Goal: Information Seeking & Learning: Learn about a topic

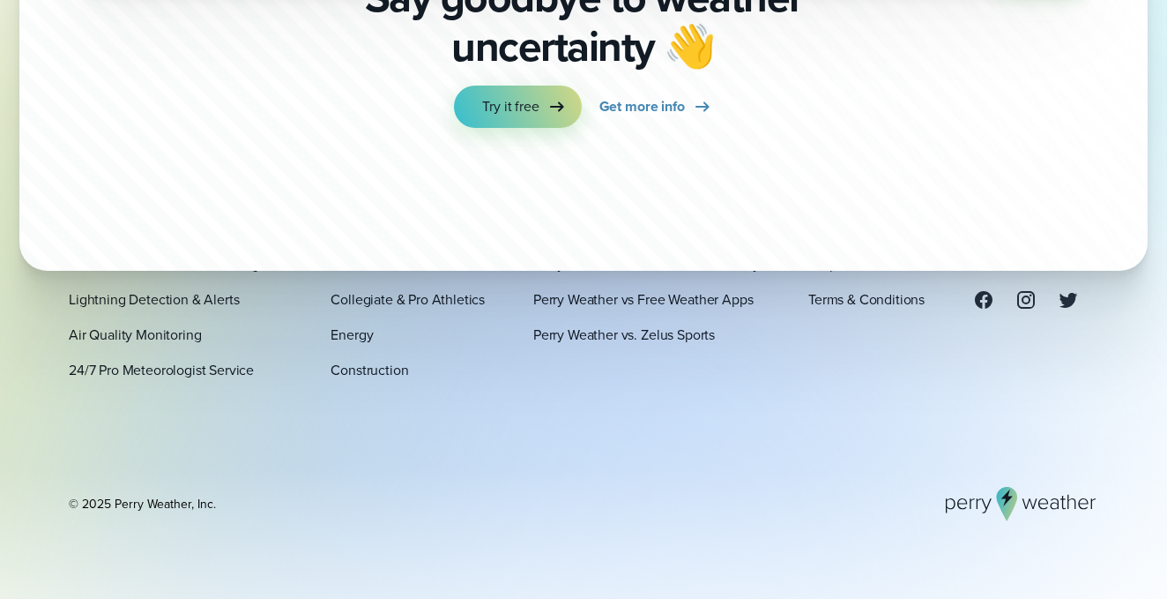
scroll to position [5958, 0]
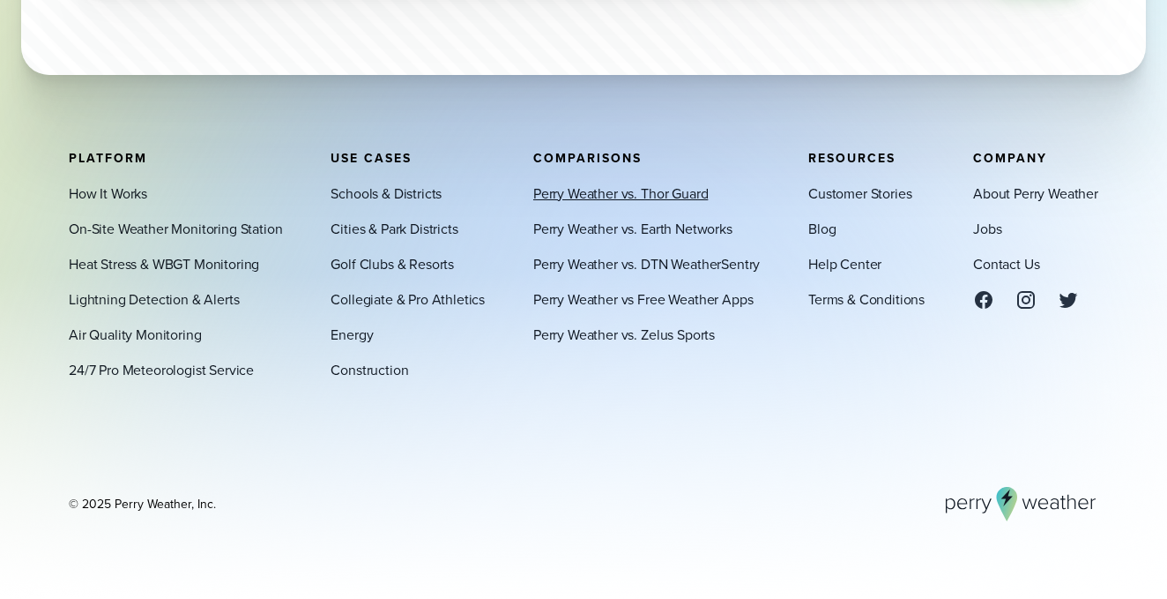
click at [633, 187] on link "Perry Weather vs. Thor Guard" at bounding box center [620, 193] width 175 height 21
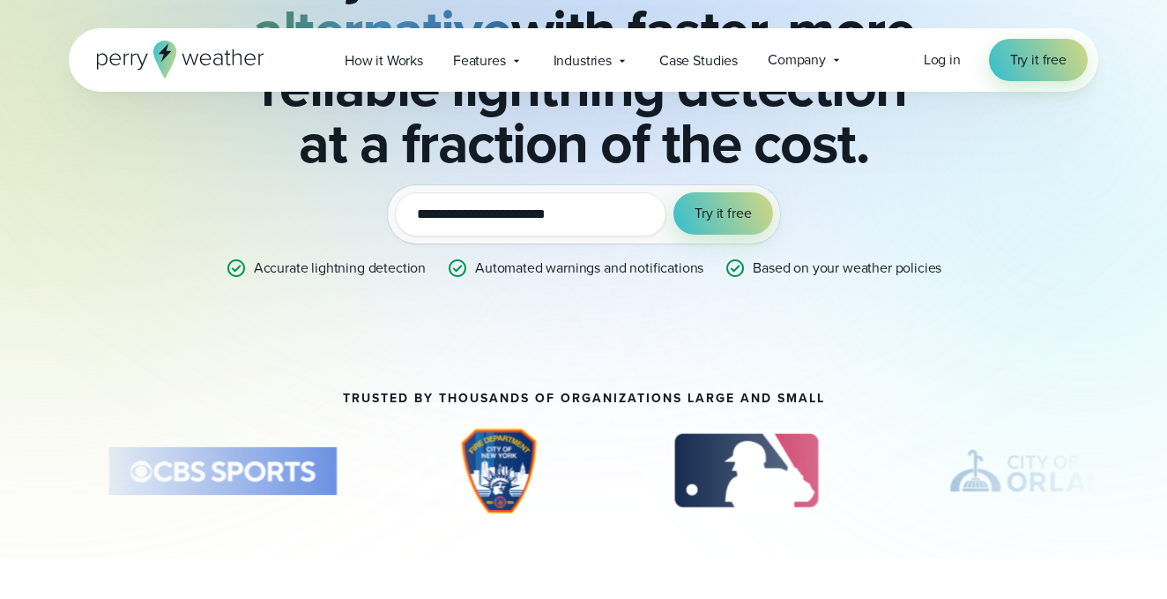
scroll to position [272, 0]
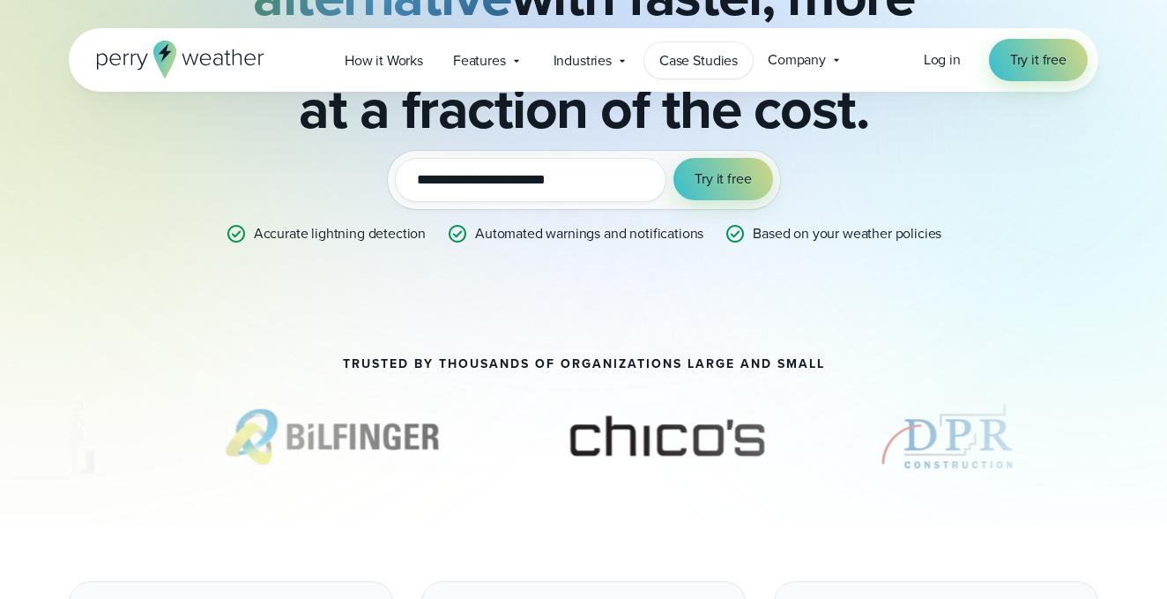
click at [669, 66] on span "Case Studies" at bounding box center [699, 60] width 78 height 21
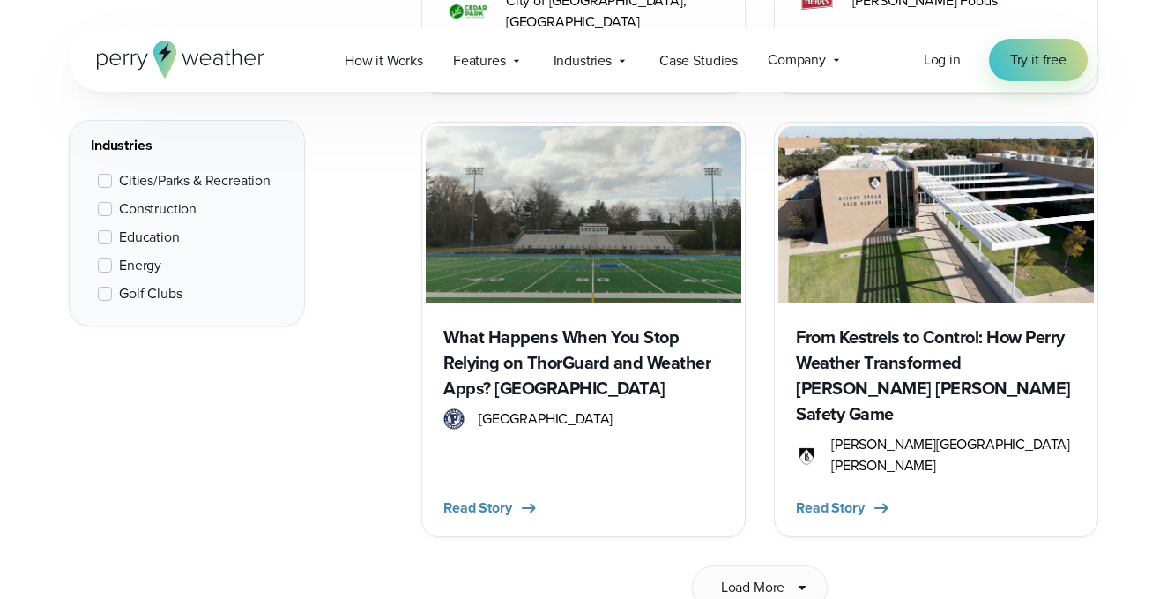
scroll to position [2786, 0]
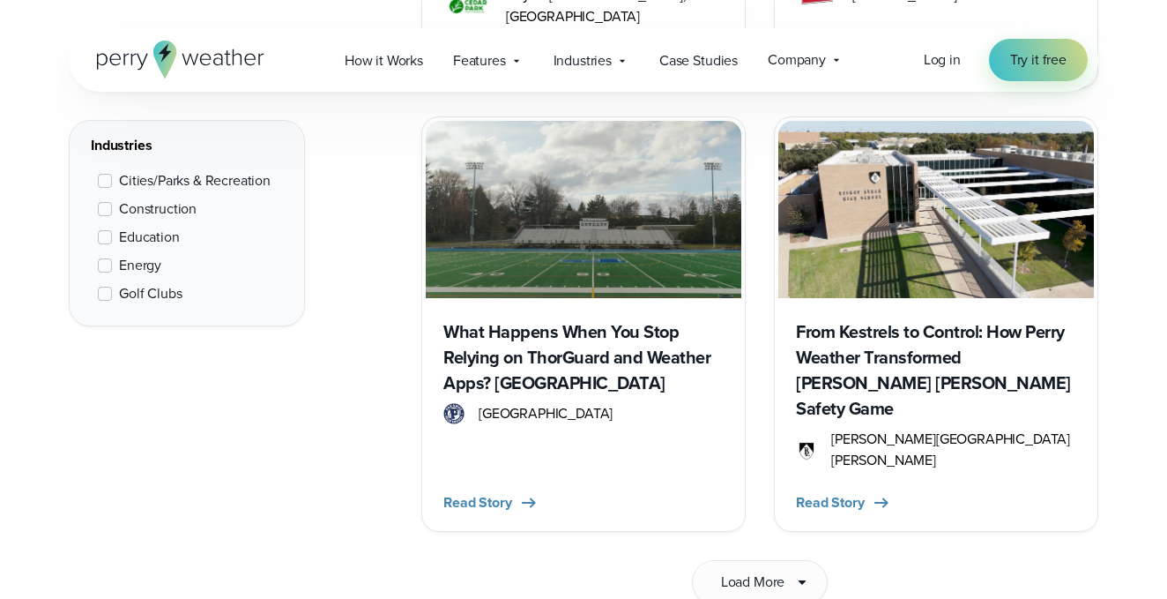
click at [866, 357] on div "From Kestrels to Control: How Perry Weather Transformed Bishop Lynch’s Safety G…" at bounding box center [937, 412] width 316 height 229
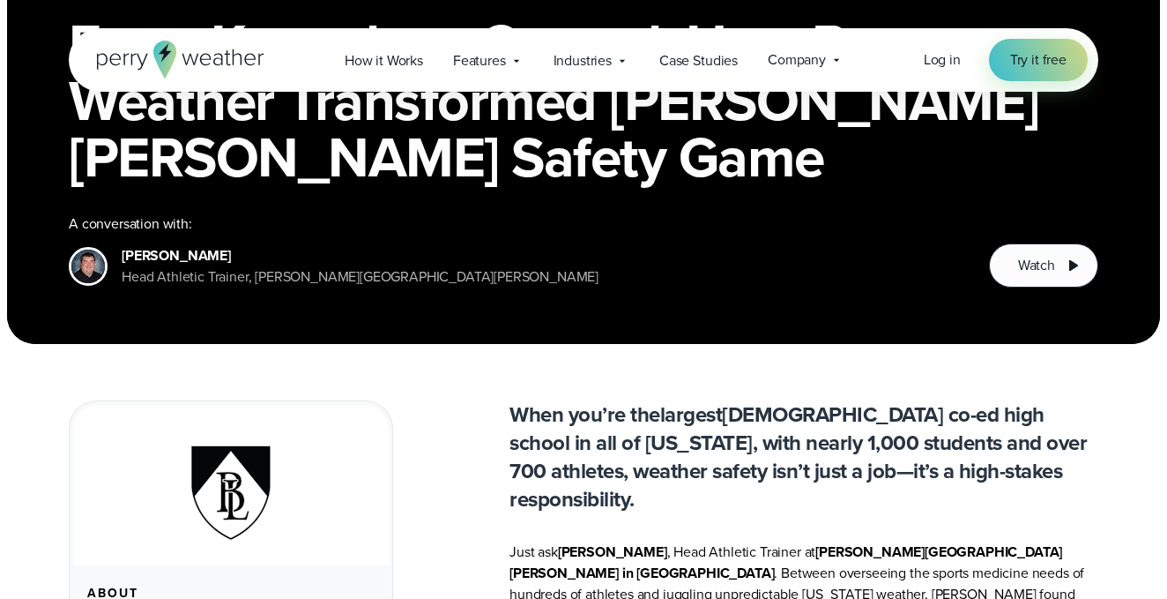
scroll to position [335, 0]
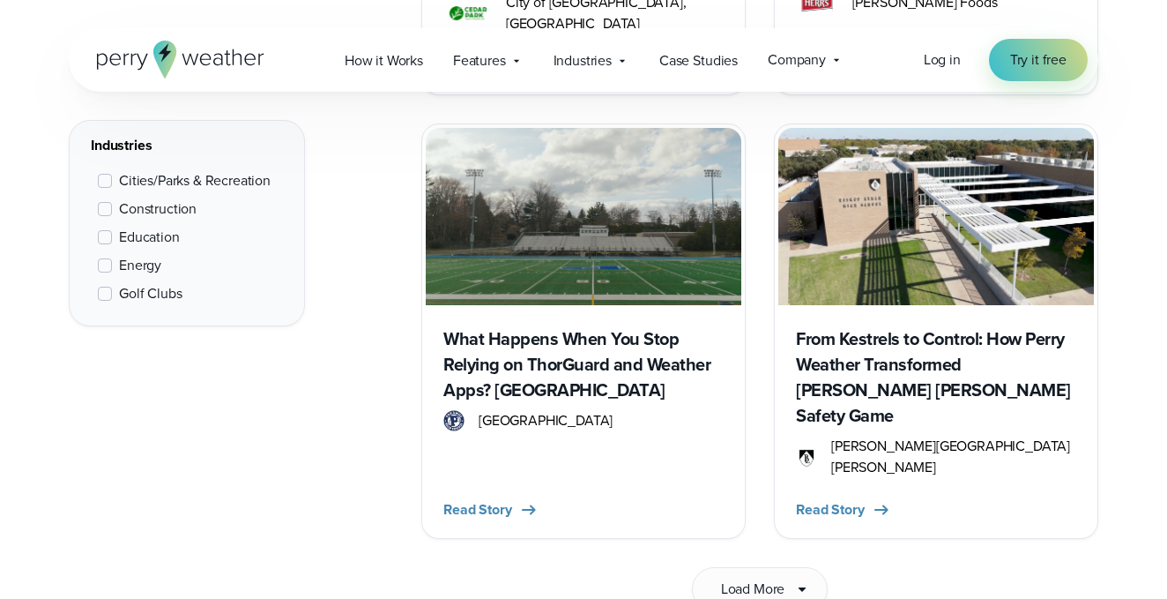
scroll to position [2786, 0]
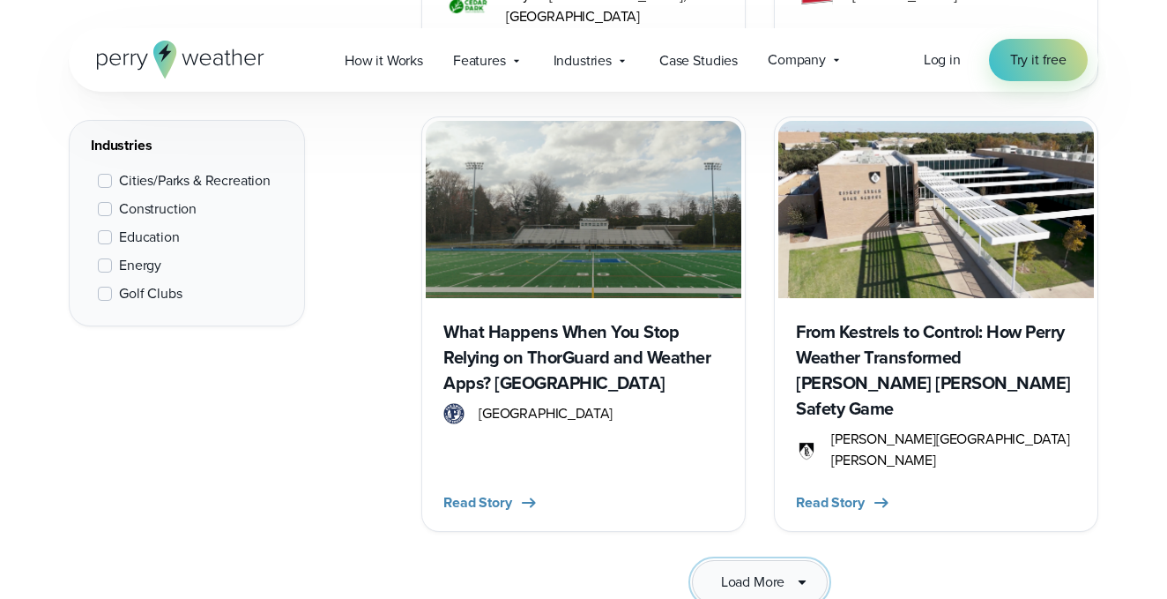
click at [732, 571] on span "Load More" at bounding box center [753, 581] width 64 height 21
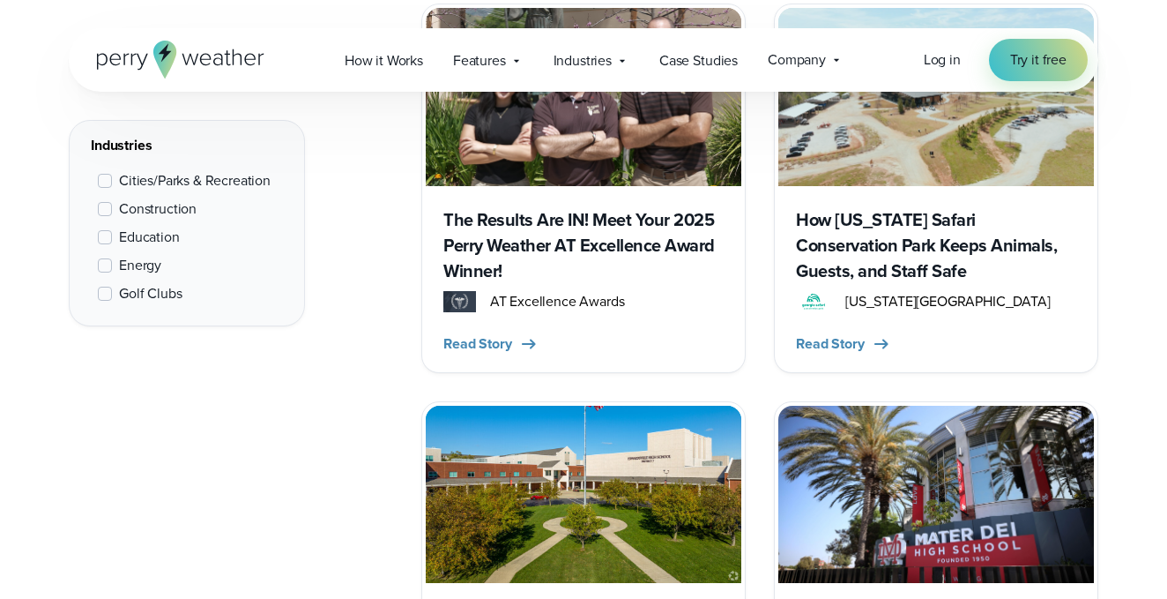
scroll to position [3342, 0]
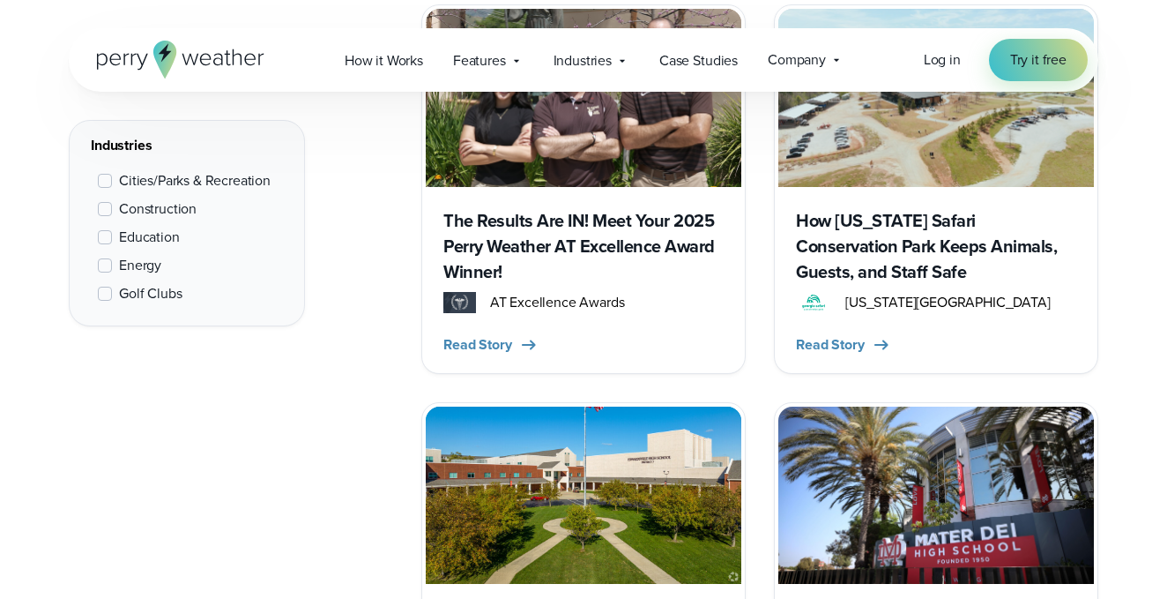
click at [151, 227] on span "Education" at bounding box center [149, 237] width 61 height 21
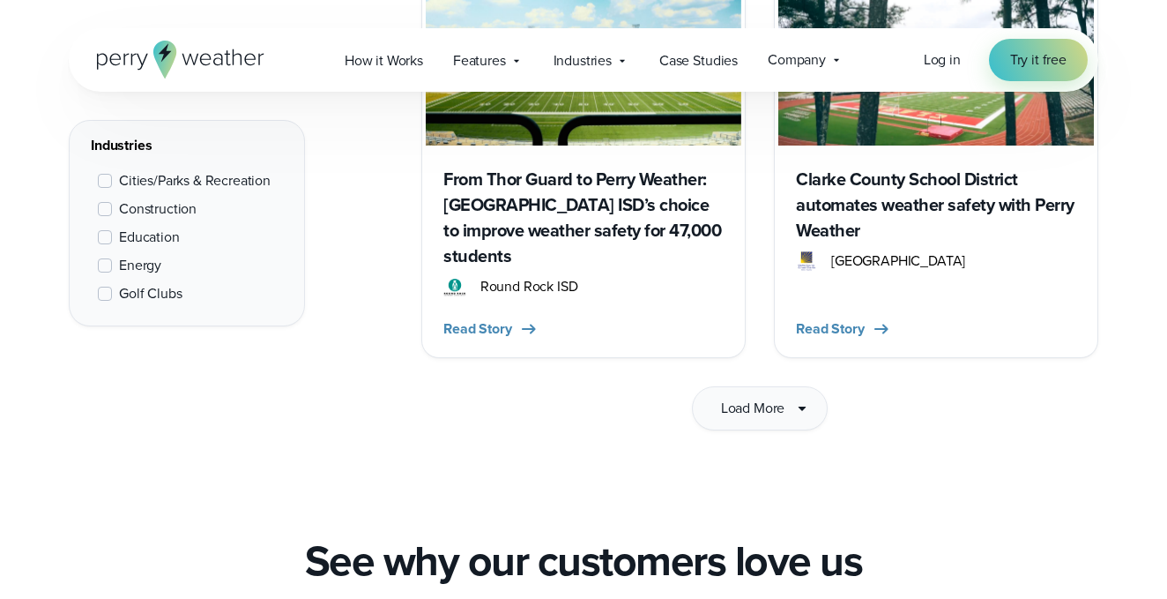
scroll to position [2972, 0]
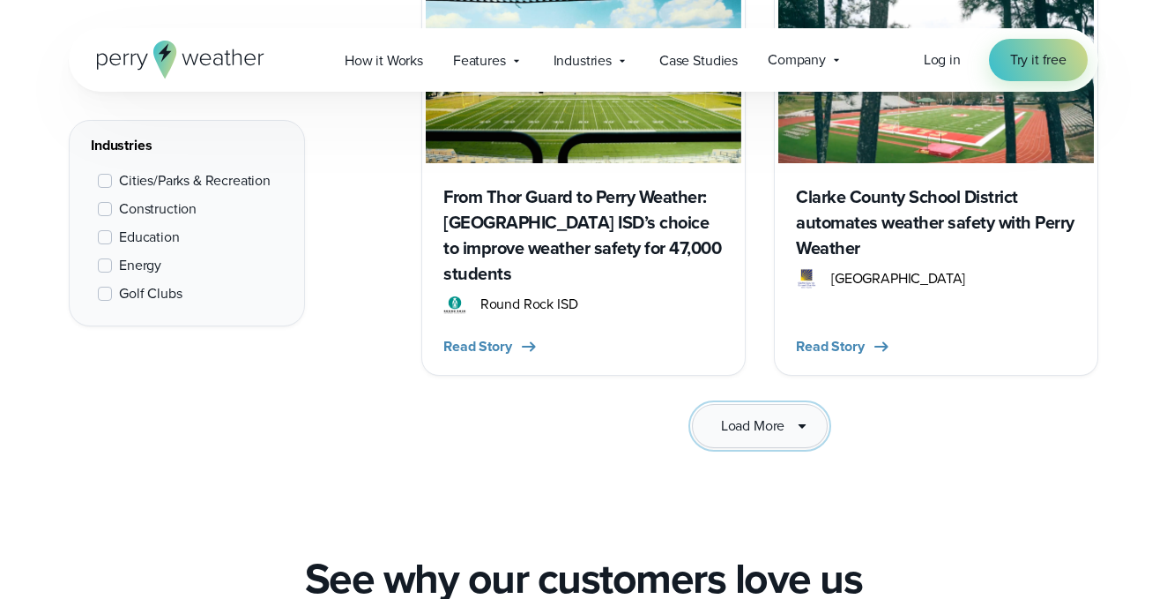
click at [777, 415] on span "Load More" at bounding box center [753, 425] width 64 height 21
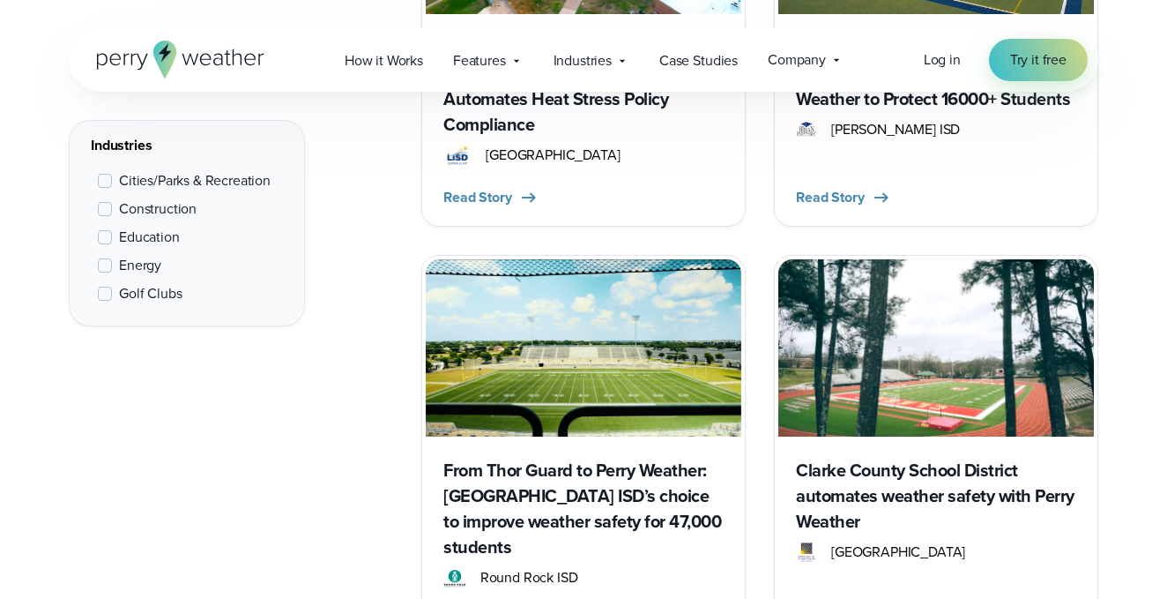
scroll to position [2681, 0]
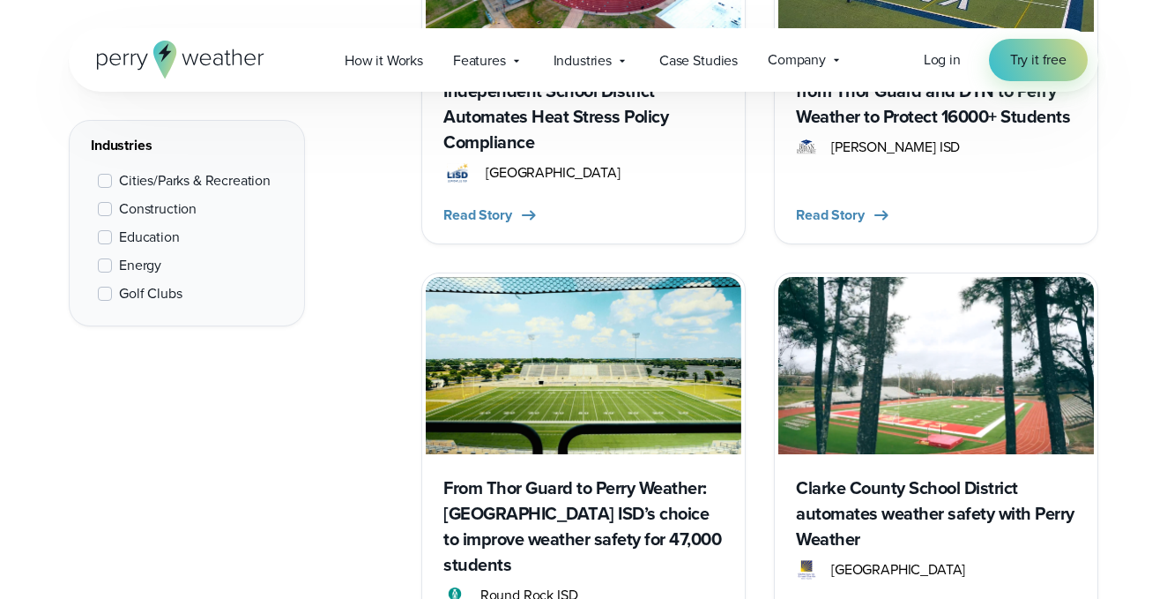
click at [641, 359] on img at bounding box center [584, 365] width 316 height 177
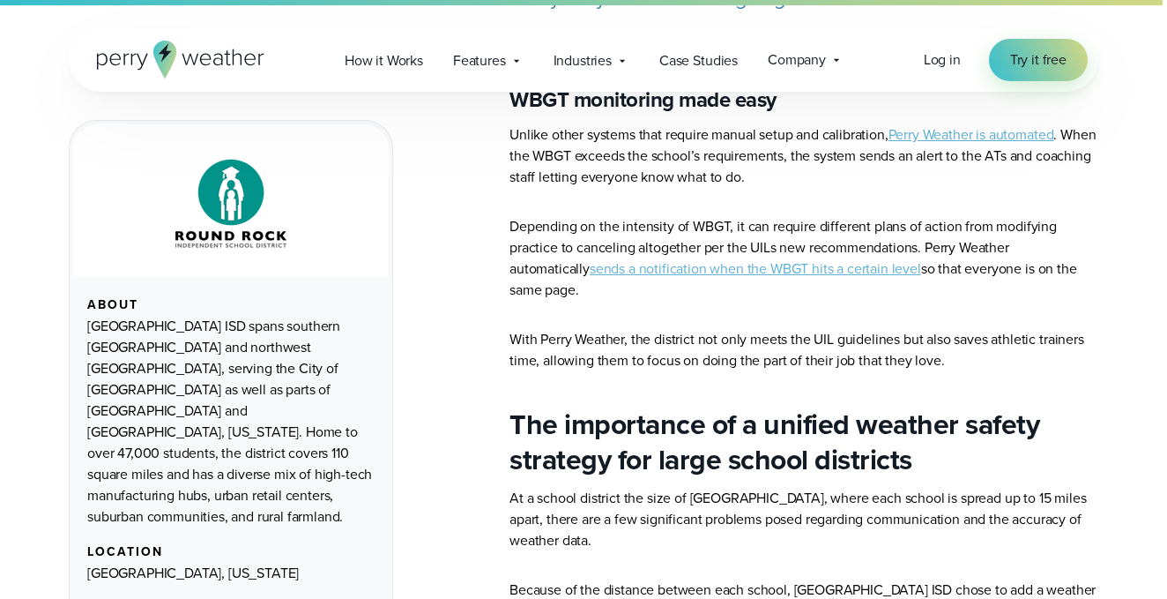
scroll to position [3754, 0]
